Goal: Find specific page/section: Find specific page/section

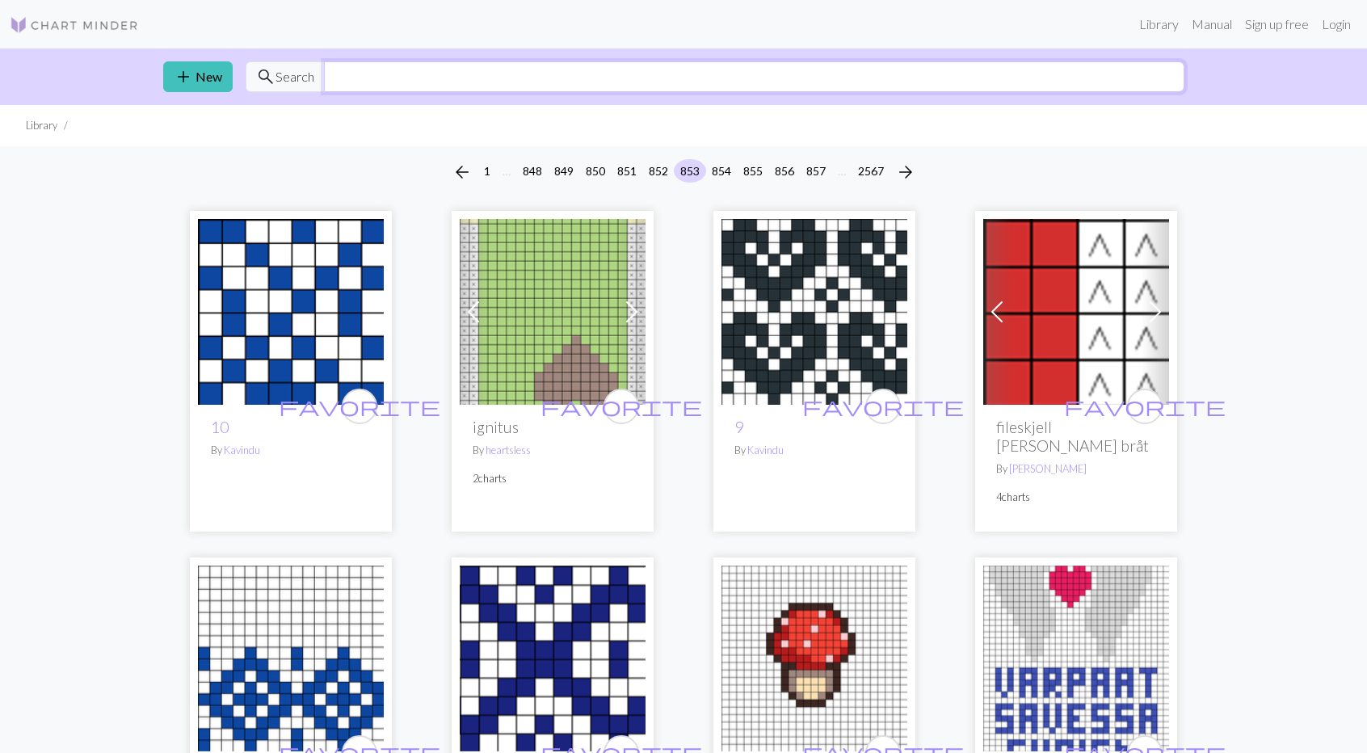
click at [365, 83] on input "text" at bounding box center [754, 76] width 860 height 31
type input "bat"
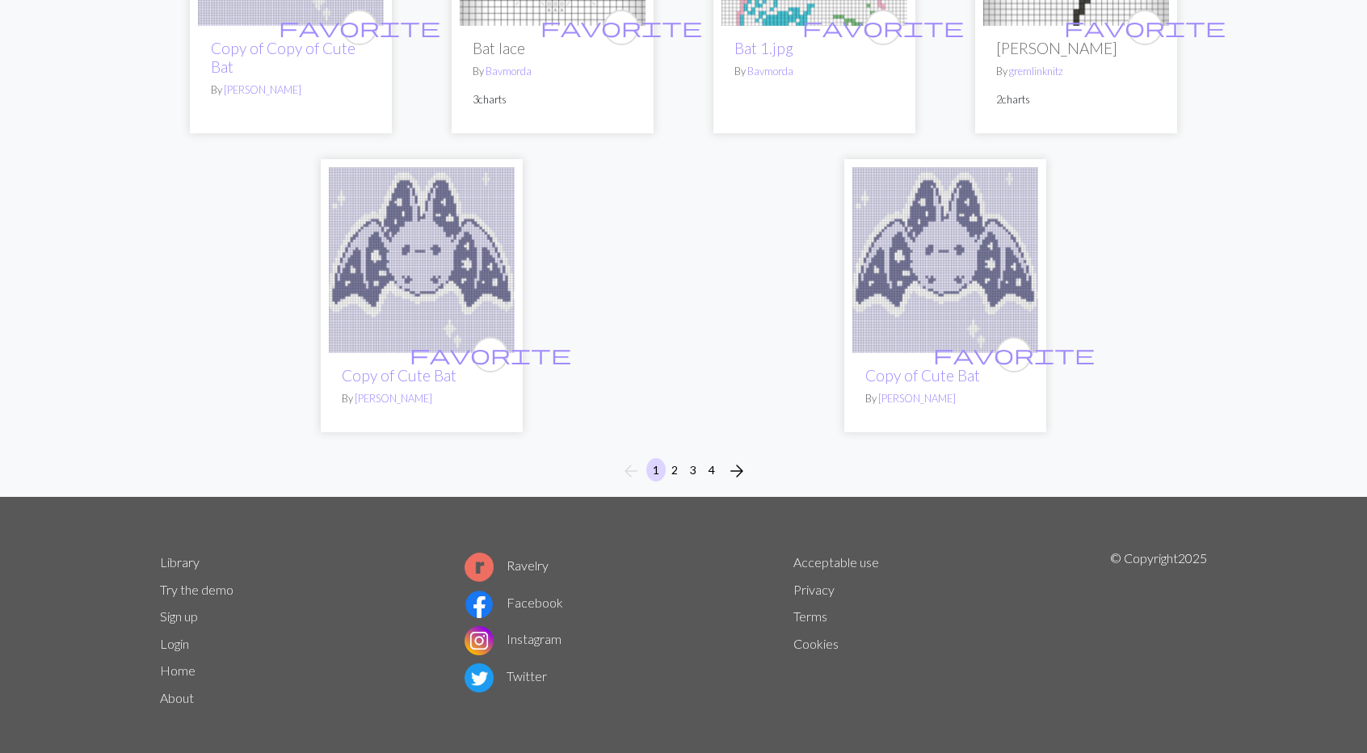
scroll to position [3997, 0]
click at [676, 461] on button "2" at bounding box center [674, 468] width 19 height 23
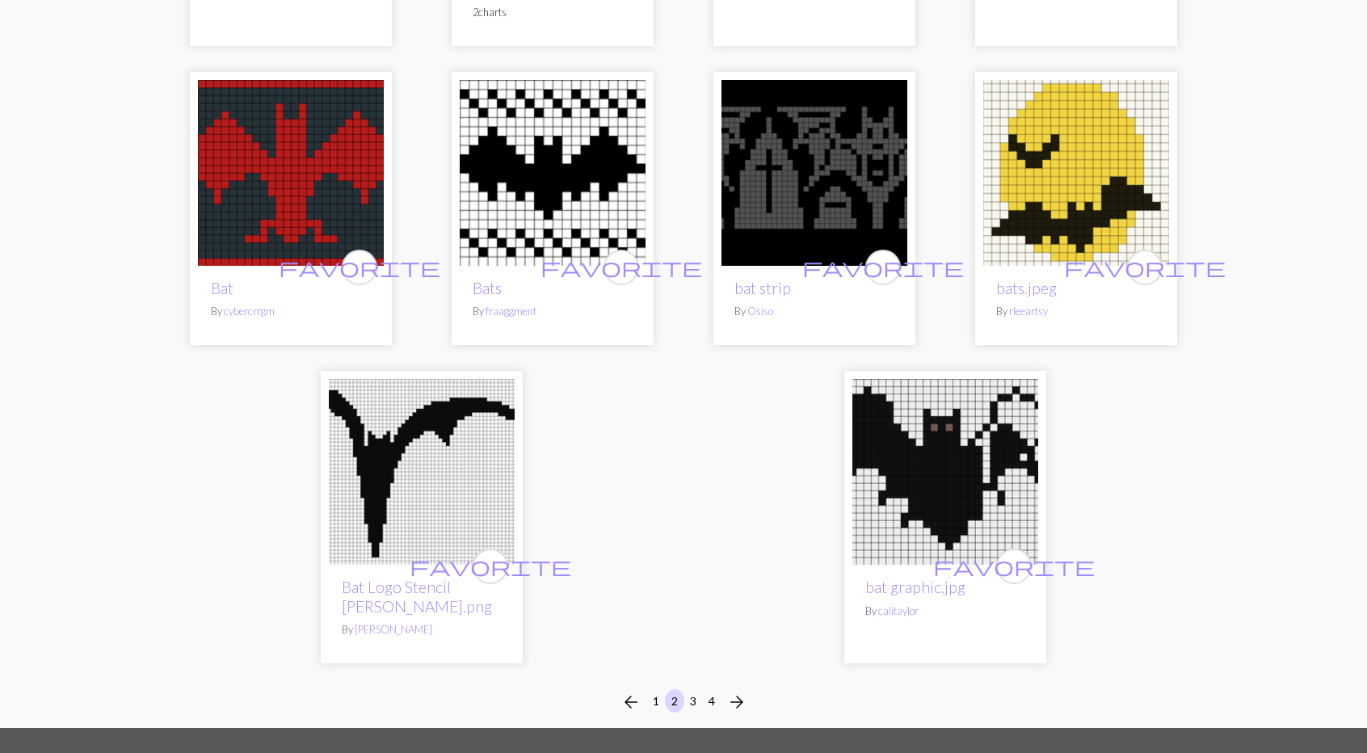
scroll to position [4120, 0]
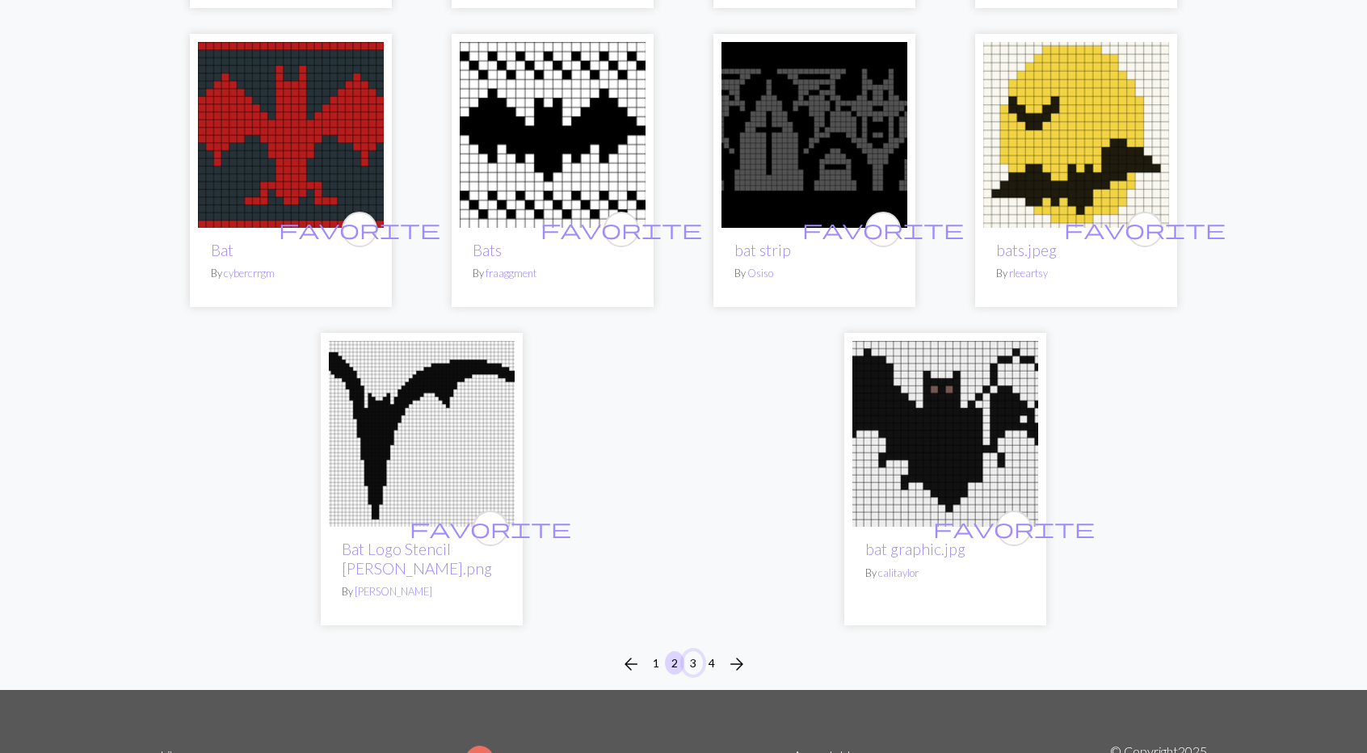
click at [691, 651] on button "3" at bounding box center [692, 662] width 19 height 23
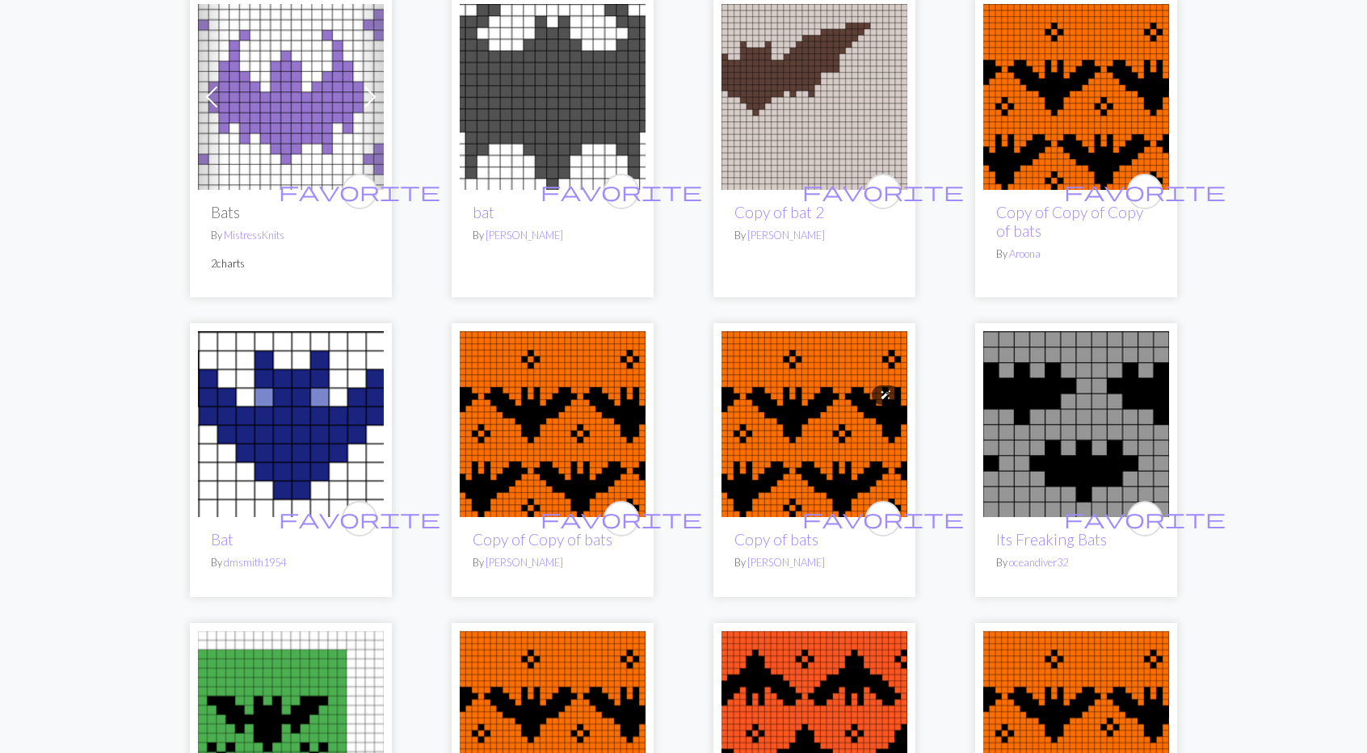
scroll to position [3150, 0]
